Goal: Register for event/course

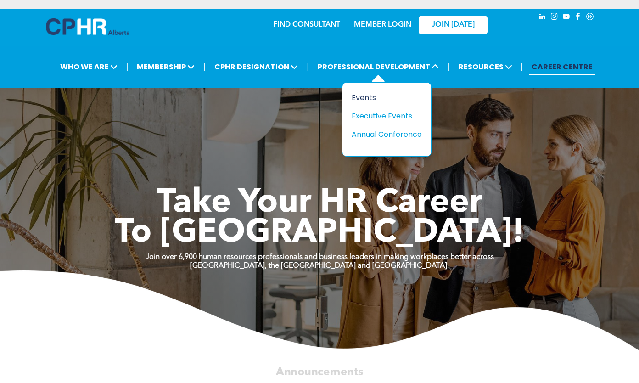
click at [374, 99] on div "Events" at bounding box center [382, 97] width 63 height 11
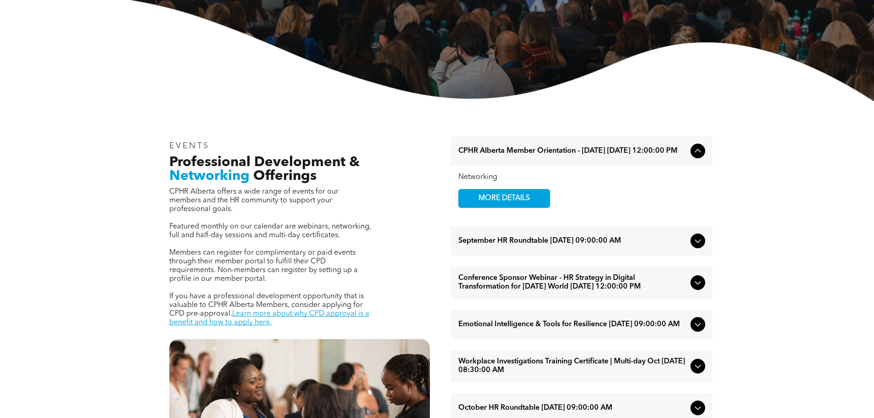
scroll to position [229, 0]
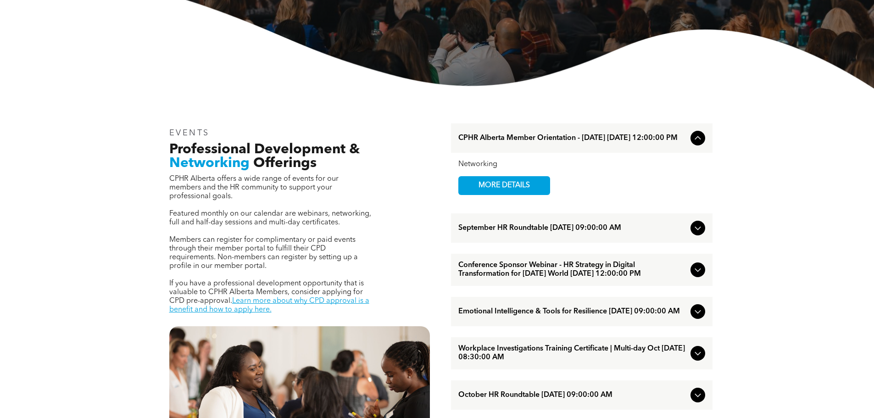
click at [697, 229] on icon at bounding box center [697, 227] width 11 height 11
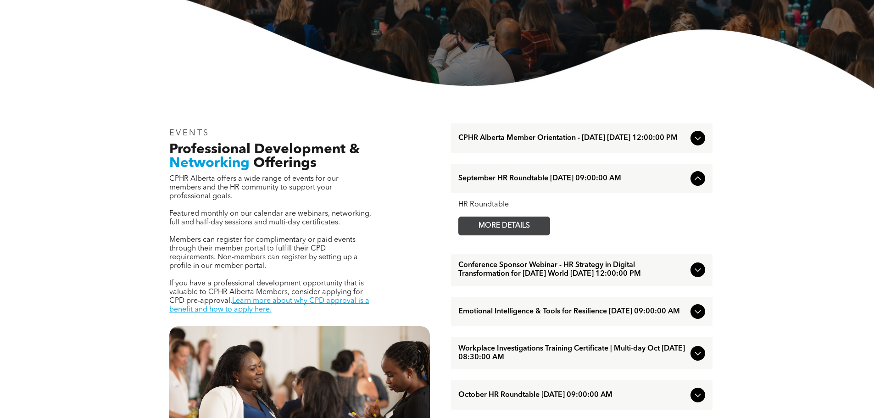
click at [527, 230] on span "MORE DETAILS" at bounding box center [504, 226] width 72 height 18
click at [695, 275] on icon at bounding box center [697, 269] width 11 height 11
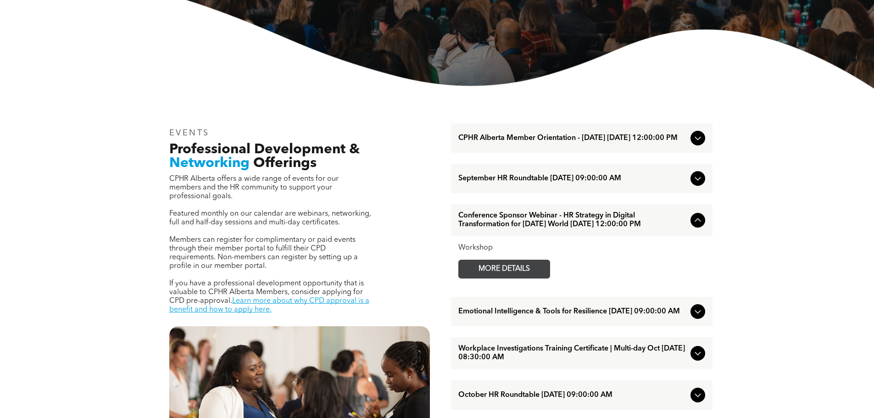
click at [513, 278] on span "MORE DETAILS" at bounding box center [504, 269] width 72 height 18
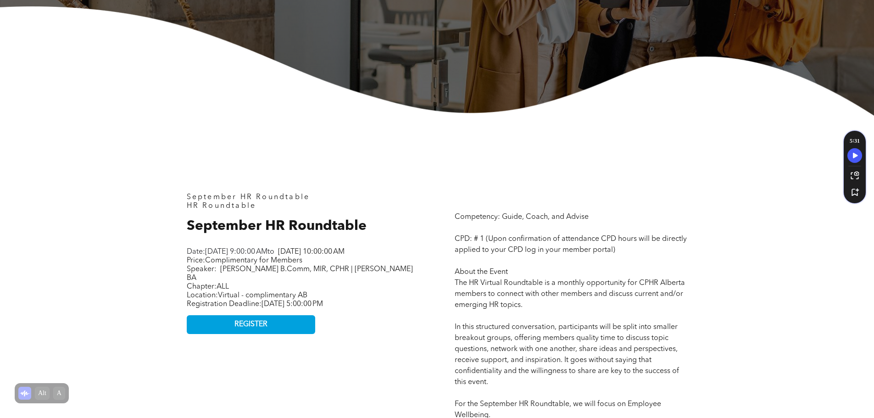
scroll to position [321, 0]
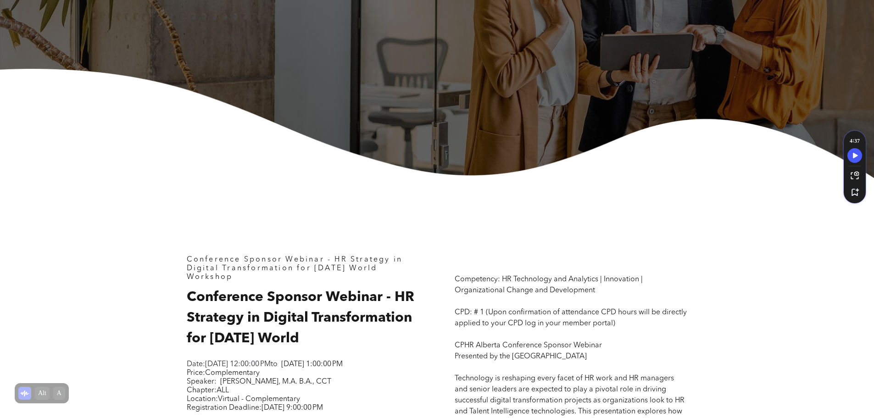
scroll to position [321, 0]
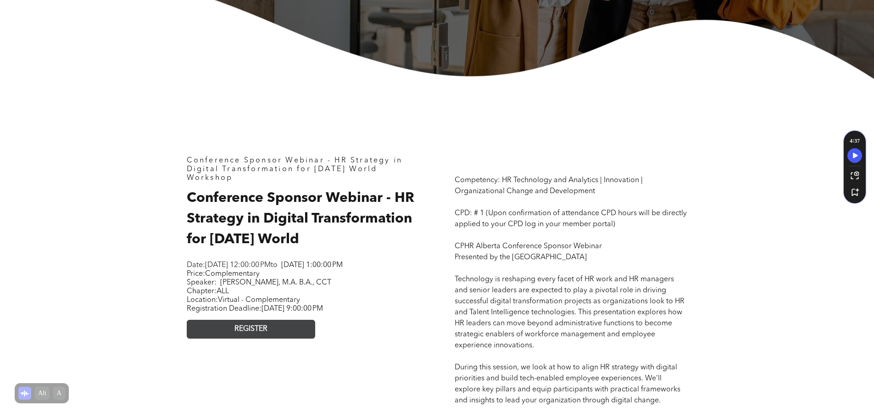
drag, startPoint x: 259, startPoint y: 334, endPoint x: 304, endPoint y: 333, distance: 45.0
click at [260, 333] on span "REGISTER" at bounding box center [250, 329] width 33 height 9
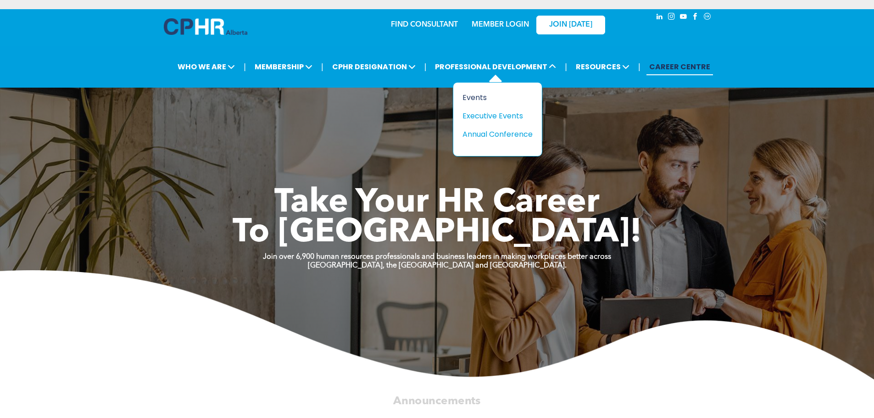
click at [479, 97] on div "Events" at bounding box center [493, 97] width 63 height 11
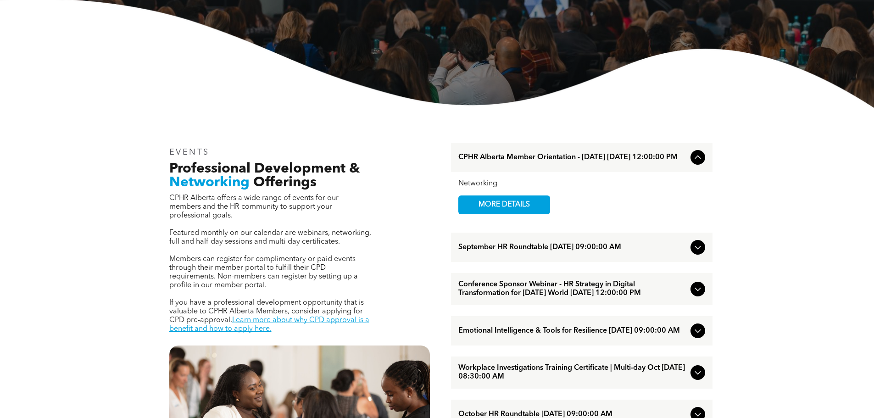
scroll to position [229, 0]
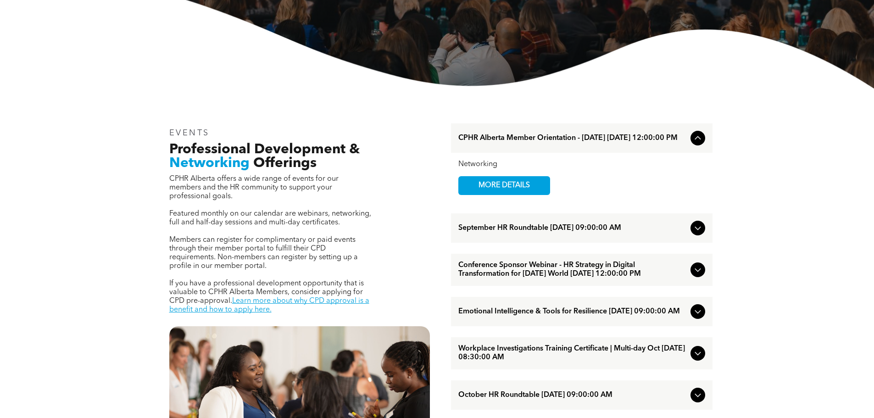
click at [696, 317] on icon at bounding box center [697, 311] width 11 height 11
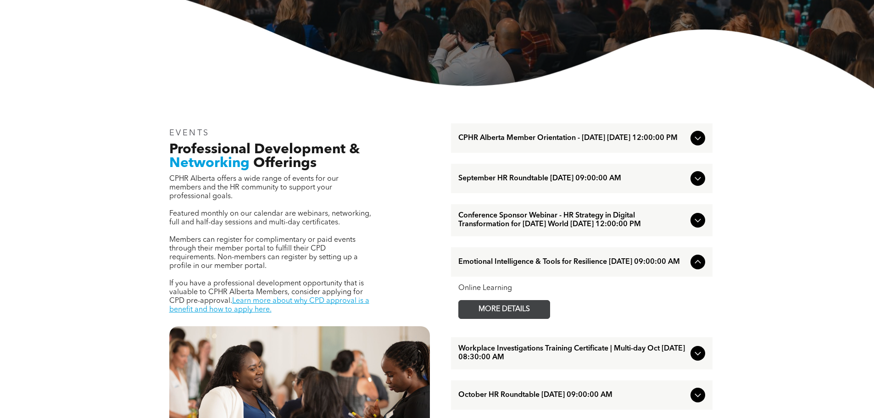
click at [508, 318] on span "MORE DETAILS" at bounding box center [504, 309] width 72 height 18
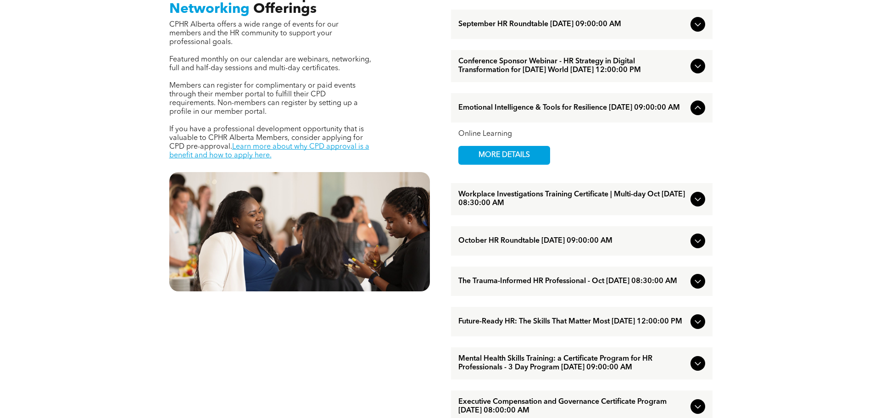
scroll to position [413, 0]
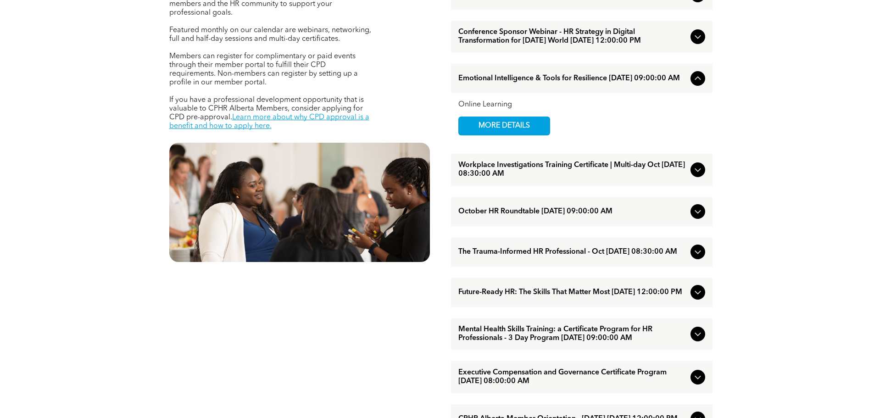
click at [700, 257] on icon at bounding box center [697, 251] width 11 height 11
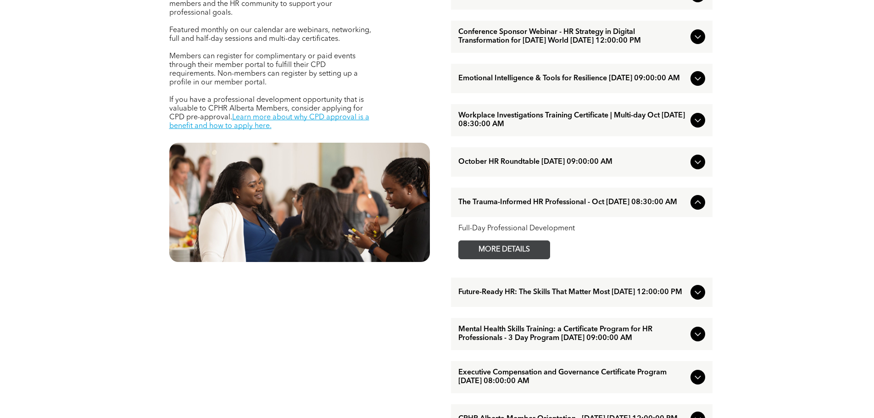
click at [506, 259] on span "MORE DETAILS" at bounding box center [504, 250] width 72 height 18
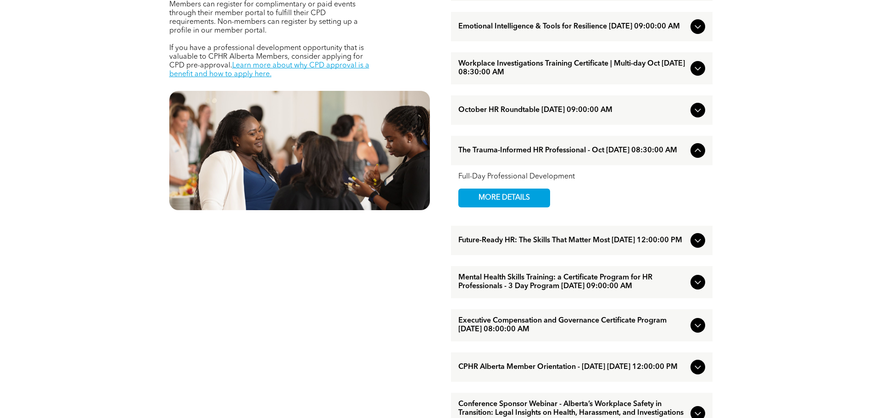
scroll to position [505, 0]
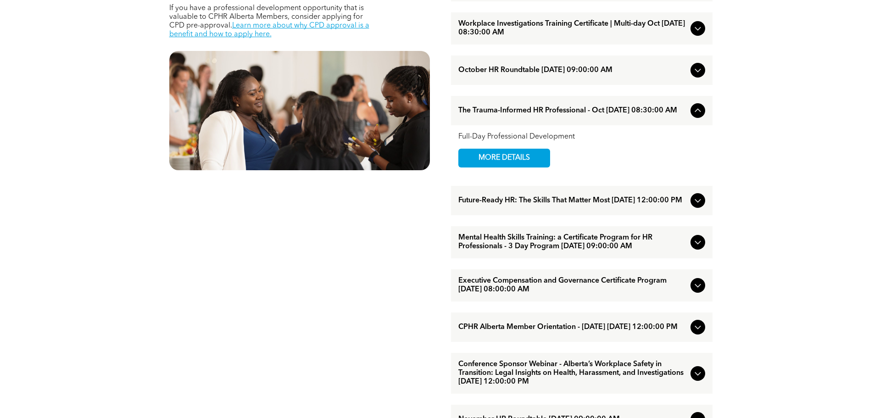
click at [694, 206] on icon at bounding box center [697, 200] width 11 height 11
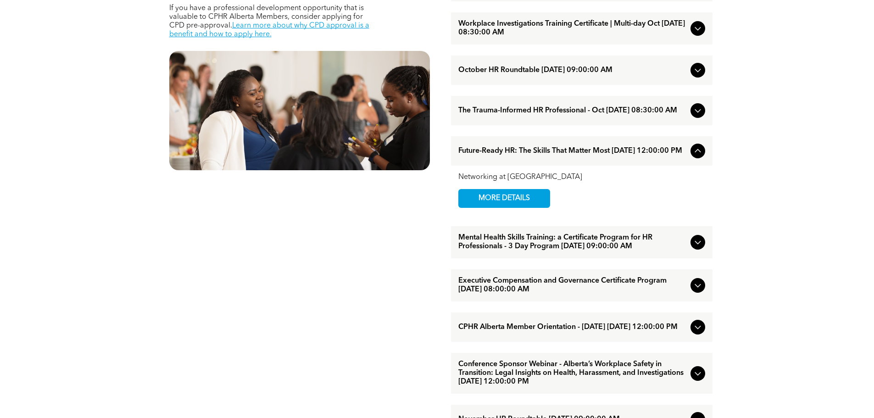
click at [694, 248] on icon at bounding box center [697, 242] width 11 height 11
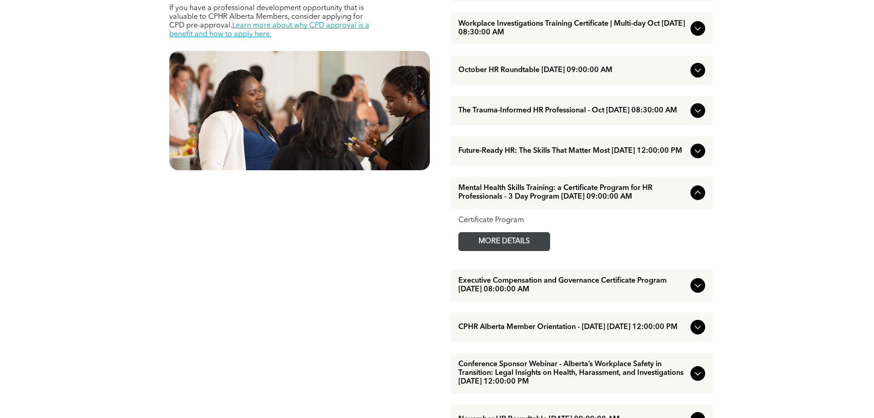
click at [505, 250] on span "MORE DETAILS" at bounding box center [504, 242] width 72 height 18
click at [527, 250] on span "MORE DETAILS" at bounding box center [504, 242] width 72 height 18
click at [700, 288] on icon at bounding box center [698, 286] width 6 height 4
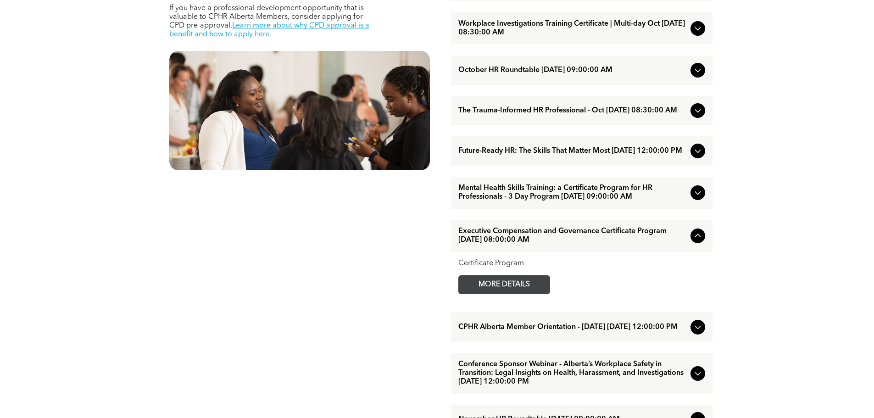
click at [519, 294] on span "MORE DETAILS" at bounding box center [504, 285] width 72 height 18
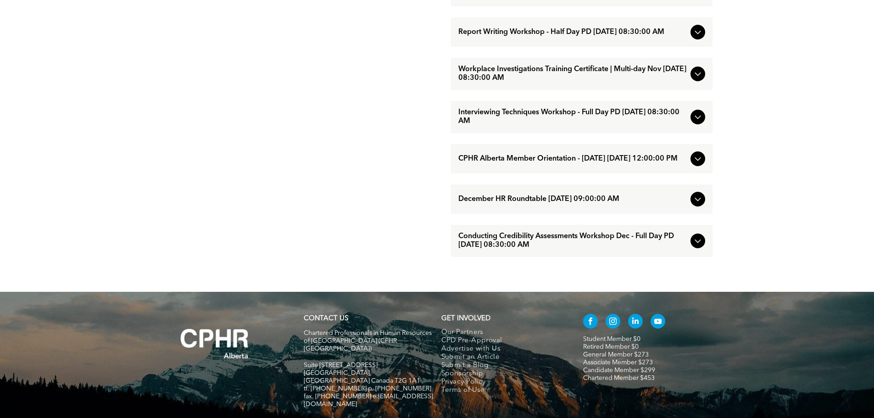
scroll to position [963, 0]
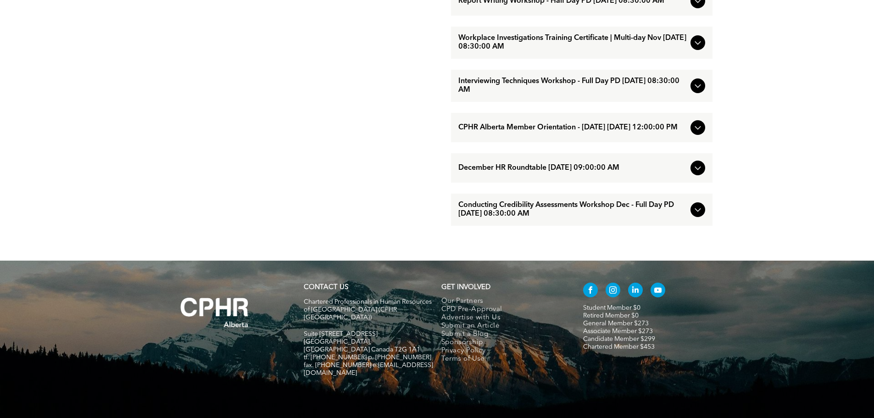
click at [700, 212] on icon at bounding box center [698, 210] width 6 height 4
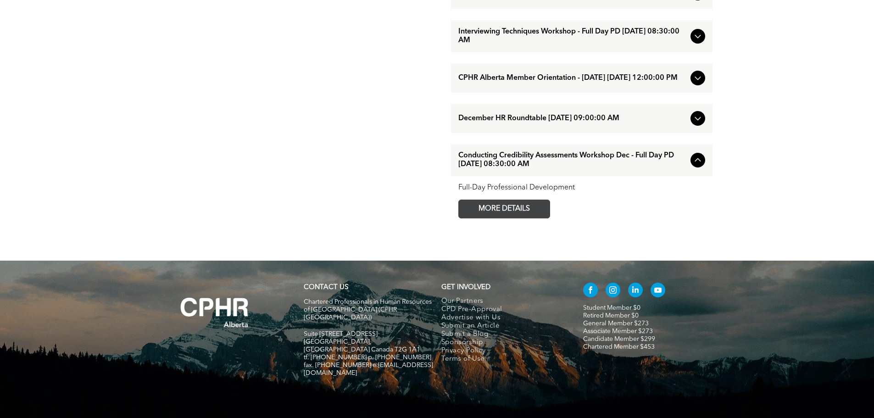
click at [522, 218] on span "MORE DETAILS" at bounding box center [504, 209] width 72 height 18
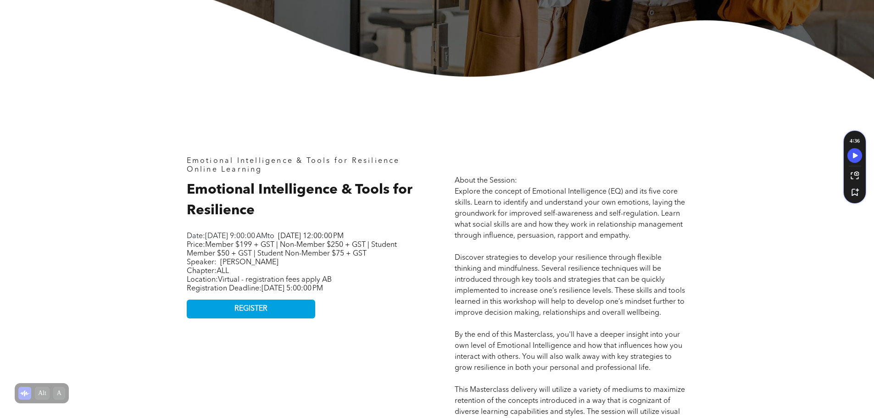
scroll to position [321, 0]
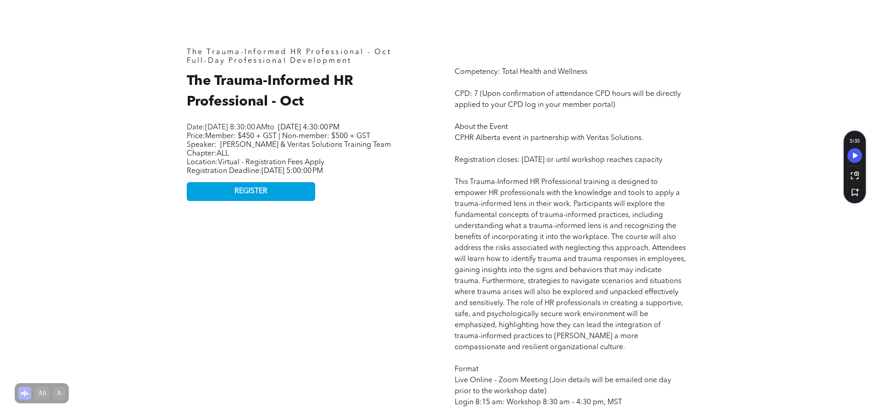
scroll to position [413, 0]
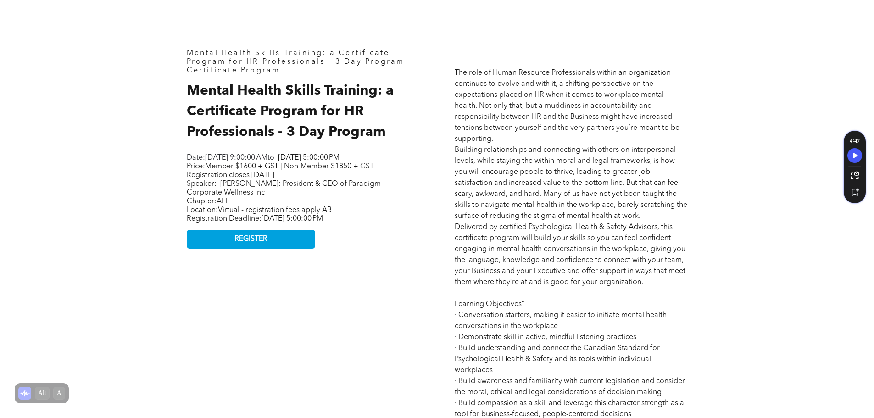
scroll to position [413, 0]
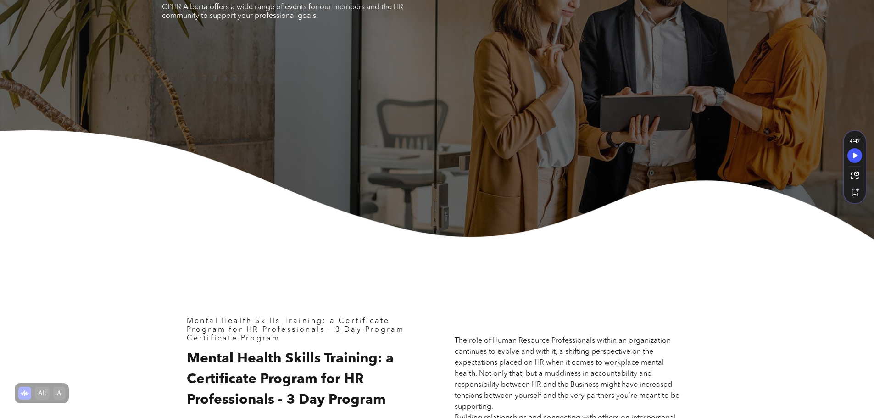
scroll to position [229, 0]
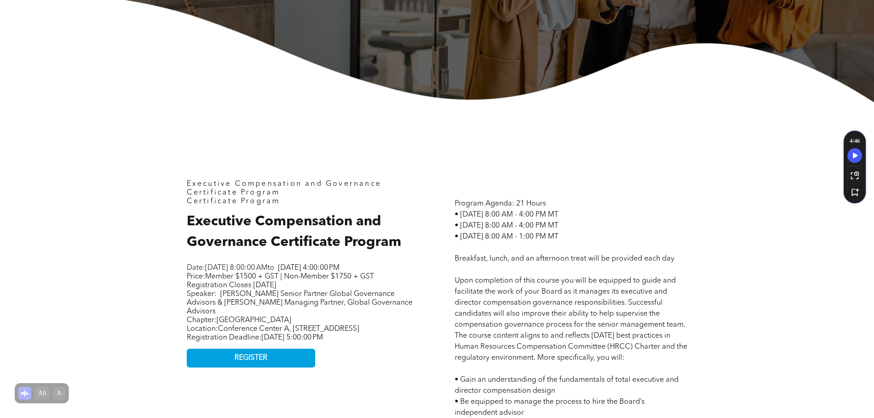
scroll to position [459, 0]
